Goal: Download file/media

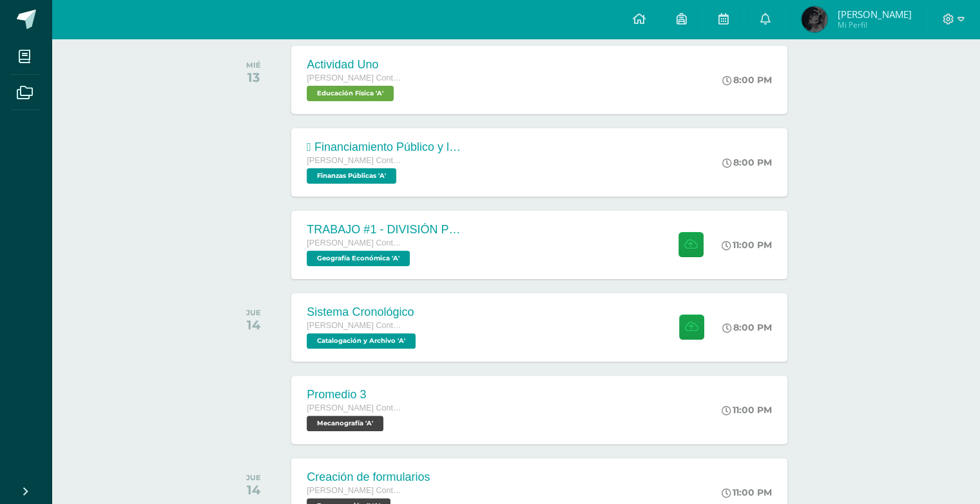
scroll to position [295, 0]
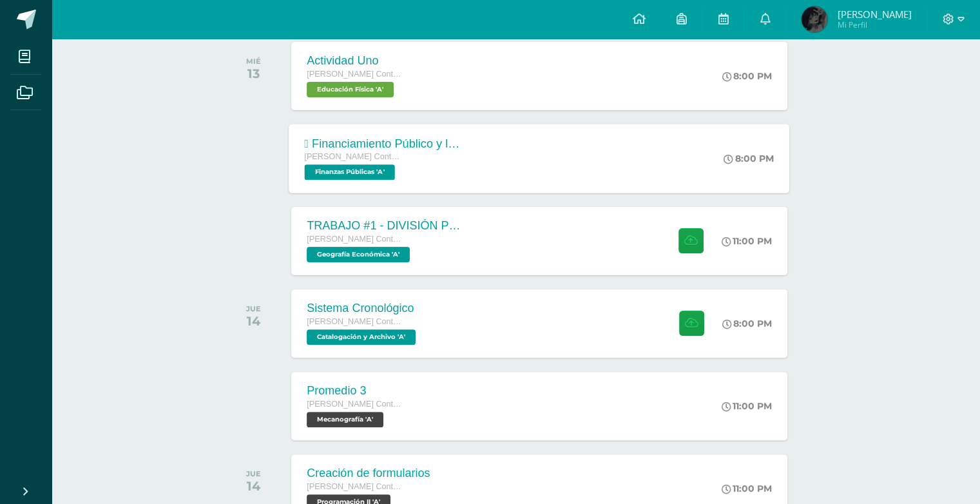
click at [472, 154] on div " Financiamiento Público y la Política Económica.  Tesorería Nacional. Quinto …" at bounding box center [383, 158] width 188 height 69
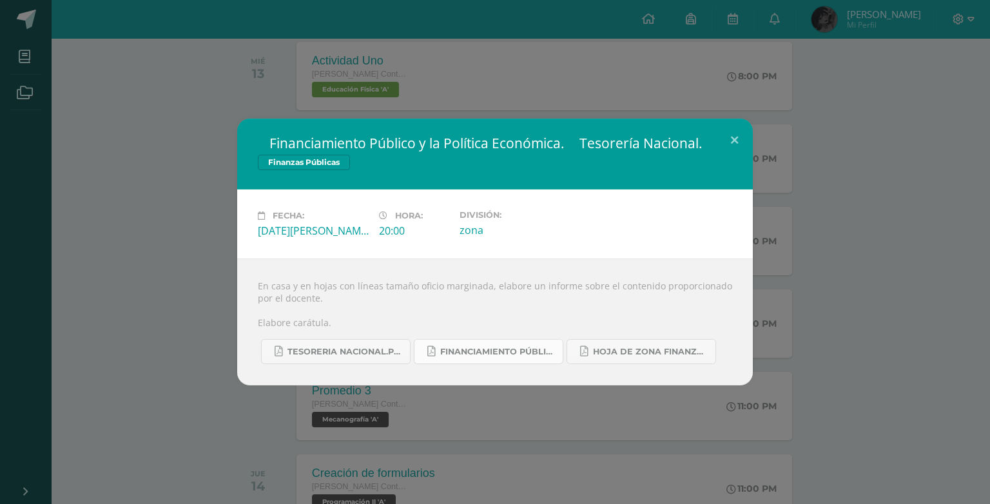
click at [530, 349] on span "FINANCIAMIENTO PÚBLICO Y POLÍTICA ECONÓMICA.pdf" at bounding box center [498, 352] width 116 height 10
click at [361, 349] on span "TESORERIA NACIONAL.pdf" at bounding box center [345, 352] width 116 height 10
click at [726, 144] on button at bounding box center [734, 141] width 37 height 44
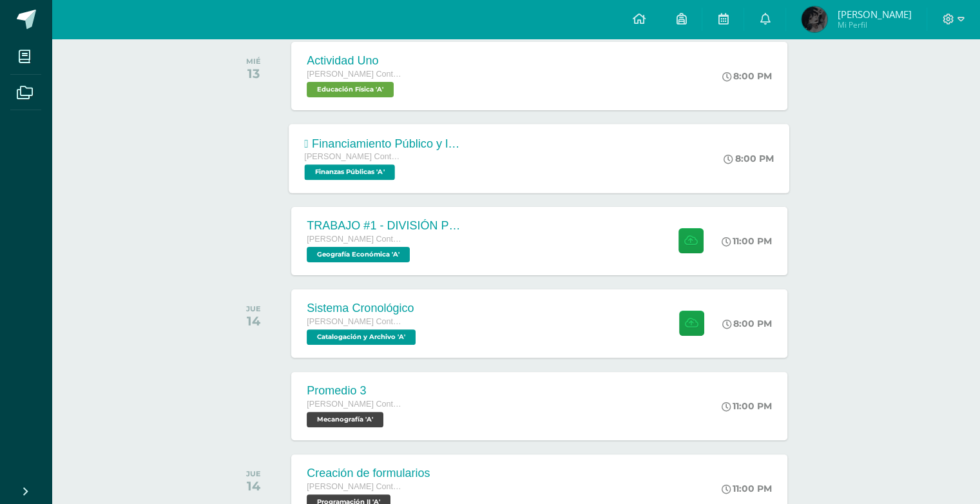
click at [497, 159] on div " Financiamiento Público y la Política Económica.  Tesorería Nacional. Quinto …" at bounding box center [539, 158] width 501 height 69
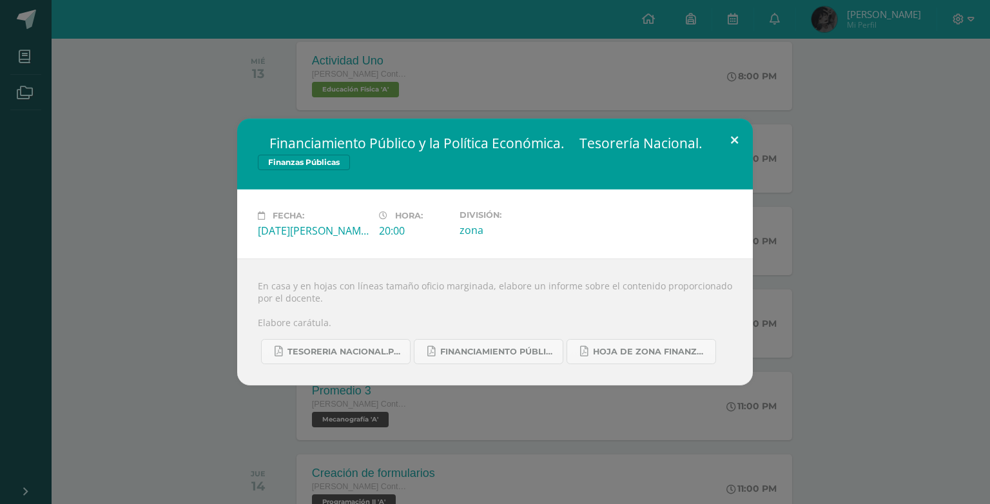
click at [736, 144] on button at bounding box center [734, 141] width 37 height 44
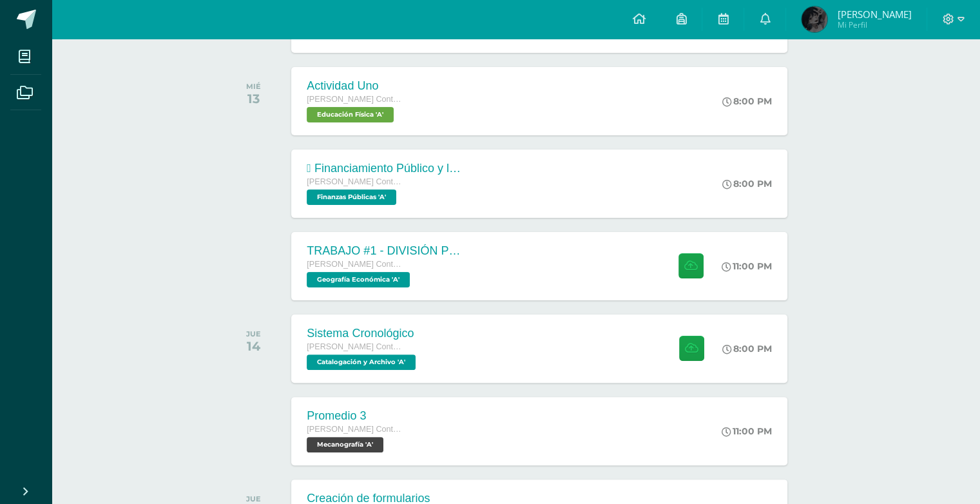
scroll to position [255, 0]
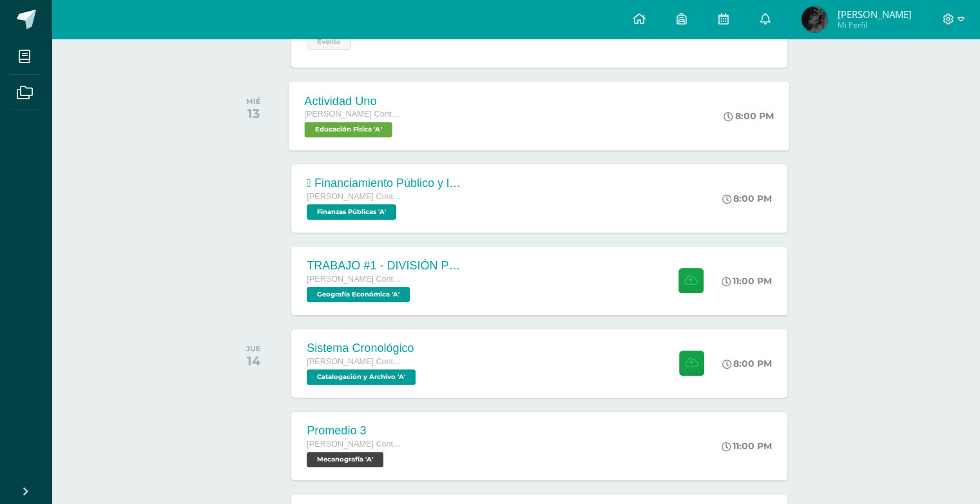
click at [607, 141] on div "Actividad Uno Quinto Perito Contador con Orientación en Computación Educación F…" at bounding box center [539, 115] width 501 height 69
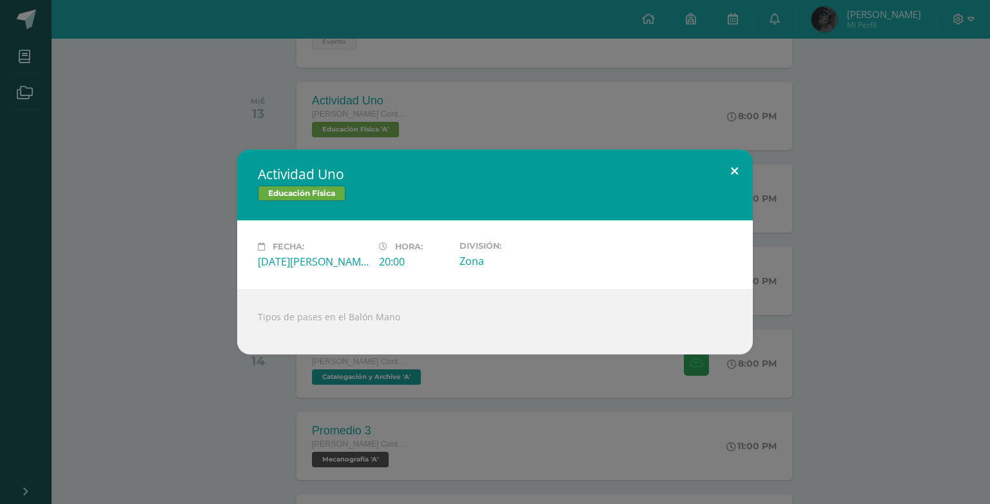
click at [730, 169] on button at bounding box center [734, 172] width 37 height 44
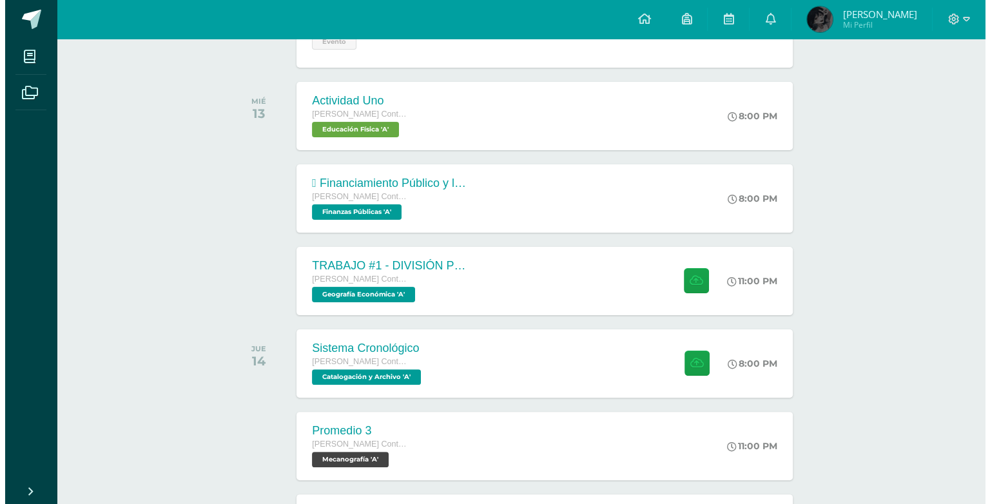
scroll to position [0, 0]
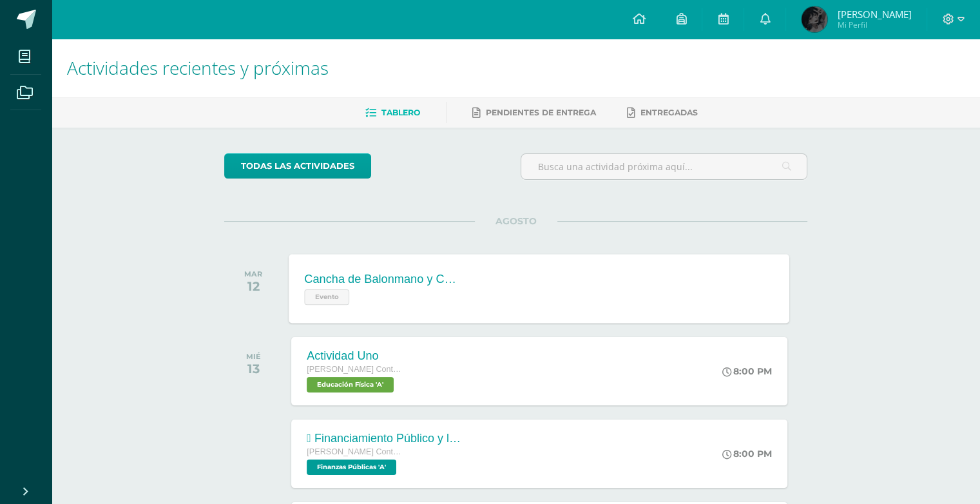
click at [557, 303] on div "Cancha de Balonmano y Contenido Evento Cancha de Balonmano y Contenido Evento F…" at bounding box center [539, 288] width 501 height 69
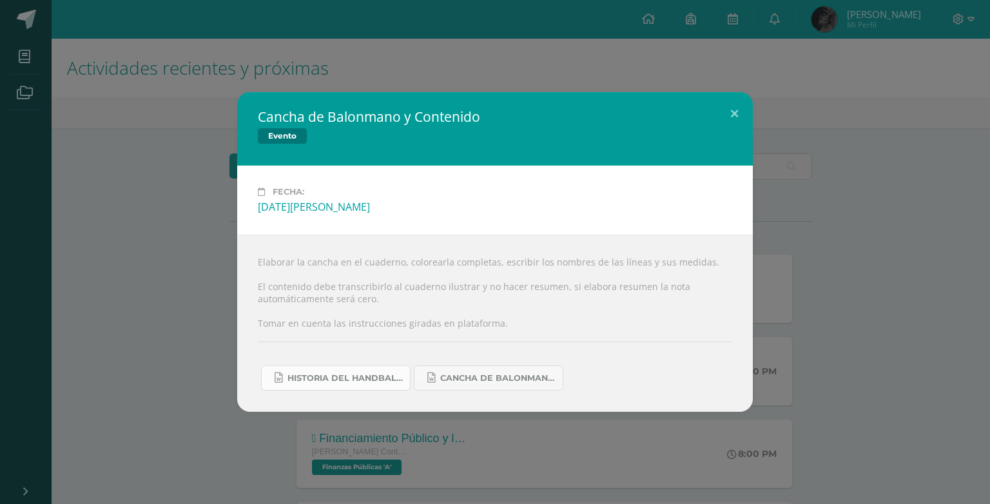
click at [367, 371] on link "Historia del handball.docx" at bounding box center [336, 377] width 150 height 25
click at [740, 104] on button at bounding box center [734, 114] width 37 height 44
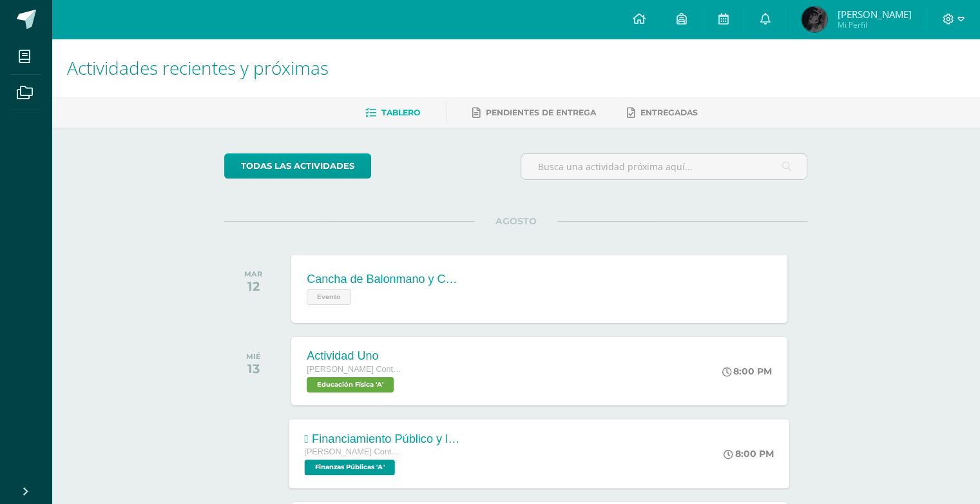
click at [491, 476] on div " Financiamiento Público y la Política Económica.  Tesorería Nacional. Quinto …" at bounding box center [539, 453] width 501 height 69
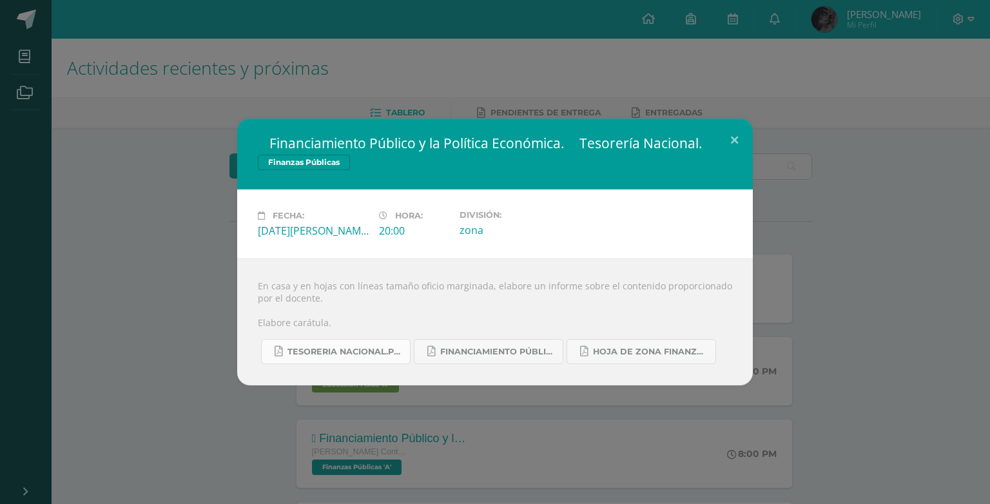
click at [333, 341] on link "TESORERIA NACIONAL.pdf" at bounding box center [336, 351] width 150 height 25
click at [514, 356] on span "FINANCIAMIENTO PÚBLICO Y POLÍTICA ECONÓMICA.pdf" at bounding box center [498, 352] width 116 height 10
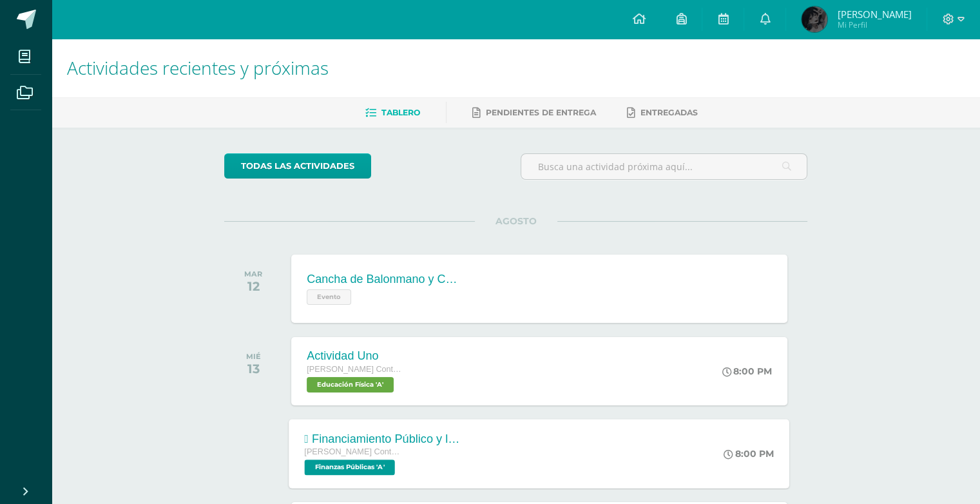
click at [528, 460] on div " Financiamiento Público y la Política Económica.  Tesorería Nacional. [PERSON…" at bounding box center [539, 453] width 501 height 69
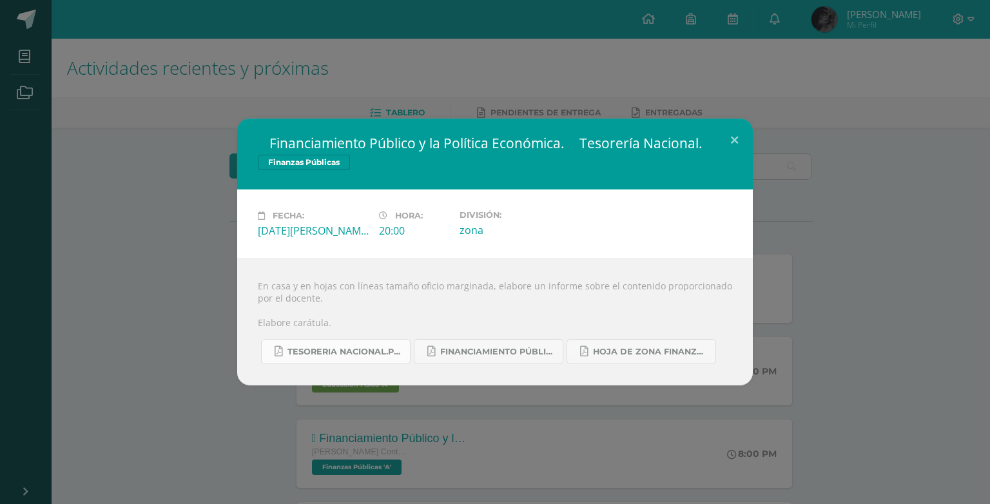
click at [349, 360] on link "TESORERIA NACIONAL.pdf" at bounding box center [336, 351] width 150 height 25
click at [463, 352] on span "FINANCIAMIENTO PÚBLICO Y POLÍTICA ECONÓMICA.pdf" at bounding box center [498, 352] width 116 height 10
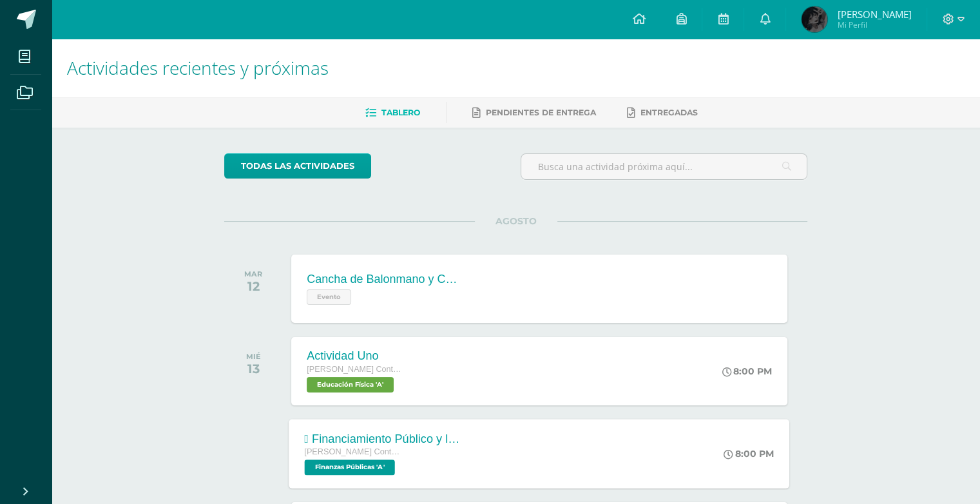
click at [477, 429] on div " Financiamiento Público y la Política Económica.  Tesorería Nacional. [PERSON…" at bounding box center [539, 453] width 501 height 69
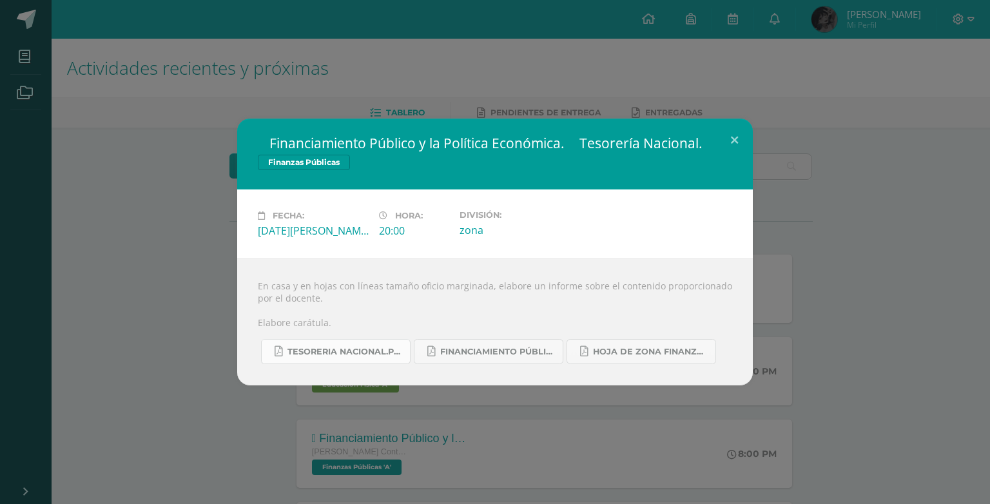
click at [322, 350] on span "TESORERIA NACIONAL.pdf" at bounding box center [345, 352] width 116 height 10
click at [502, 343] on link "FINANCIAMIENTO PÚBLICO Y POLÍTICA ECONÓMICA.pdf" at bounding box center [489, 351] width 150 height 25
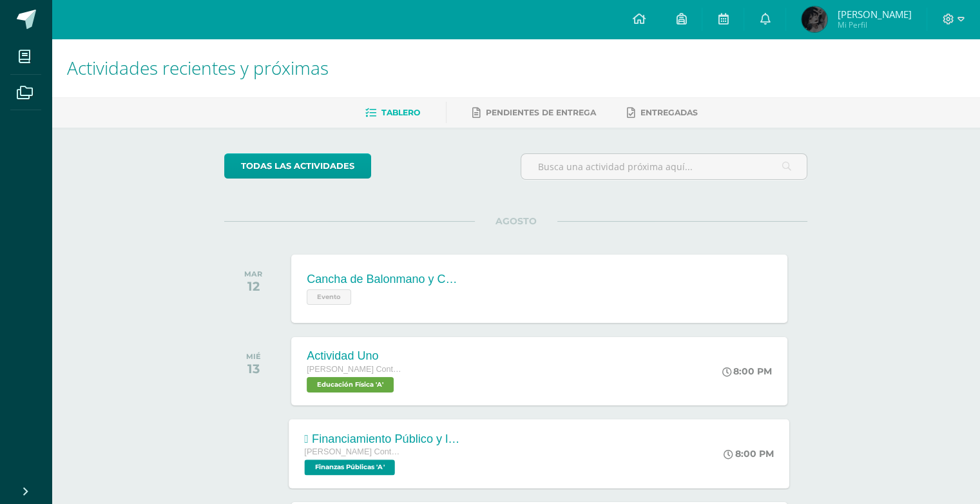
click at [625, 442] on div " Financiamiento Público y la Política Económica.  Tesorería Nacional. [PERSON…" at bounding box center [539, 453] width 501 height 69
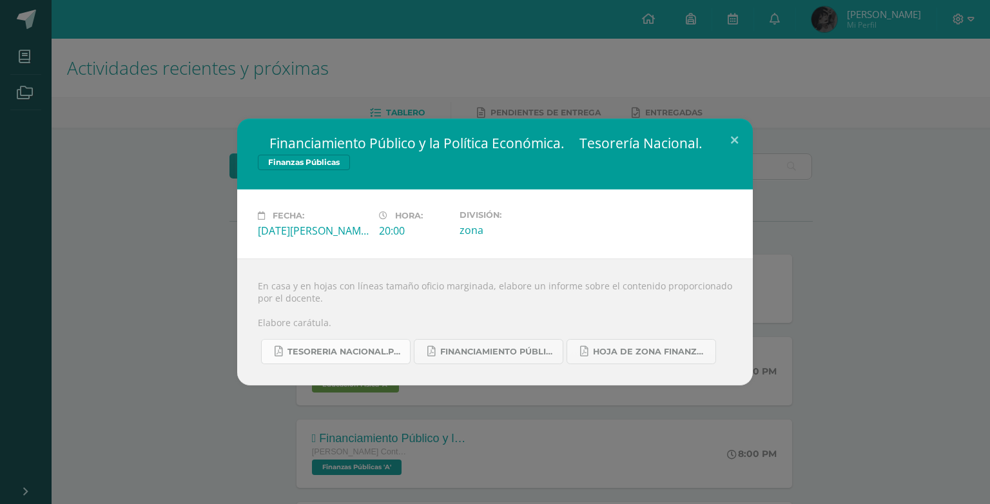
click at [383, 344] on link "TESORERIA NACIONAL.pdf" at bounding box center [336, 351] width 150 height 25
click at [459, 355] on span "FINANCIAMIENTO PÚBLICO Y POLÍTICA ECONÓMICA.pdf" at bounding box center [498, 352] width 116 height 10
click at [737, 140] on button at bounding box center [734, 141] width 37 height 44
